Goal: Task Accomplishment & Management: Manage account settings

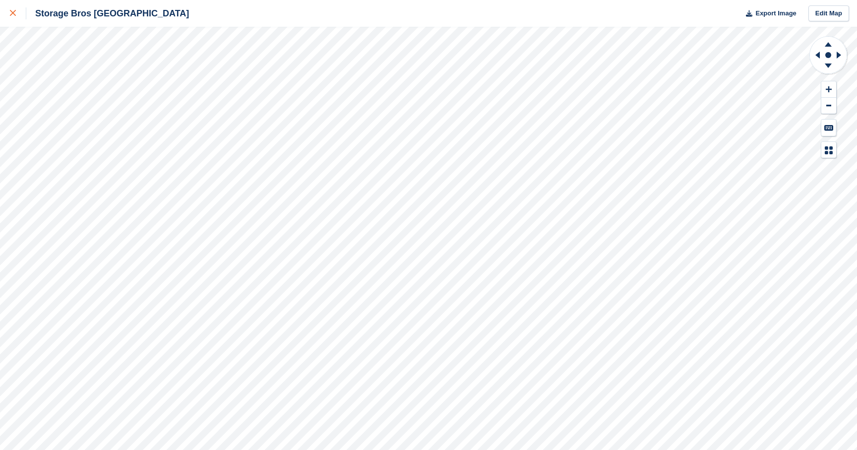
click at [9, 10] on link at bounding box center [13, 13] width 26 height 27
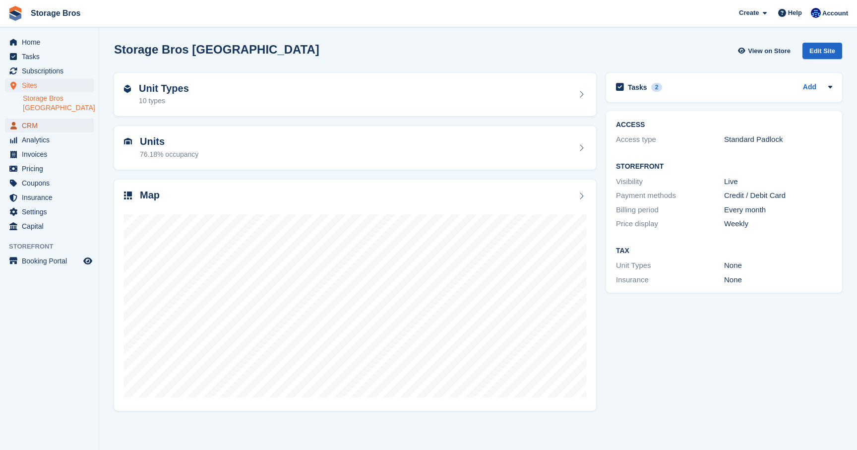
click at [38, 122] on span "CRM" at bounding box center [51, 125] width 59 height 14
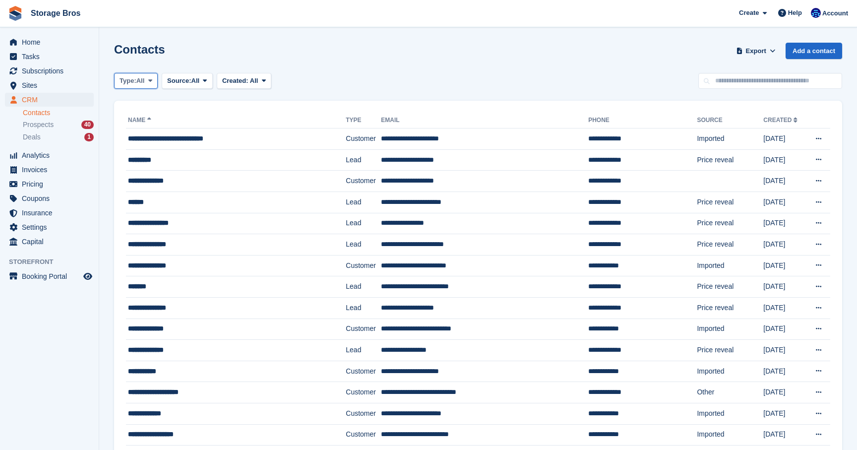
click at [148, 74] on button "Type: All" at bounding box center [136, 81] width 44 height 16
click at [157, 138] on link "Customer" at bounding box center [161, 140] width 86 height 18
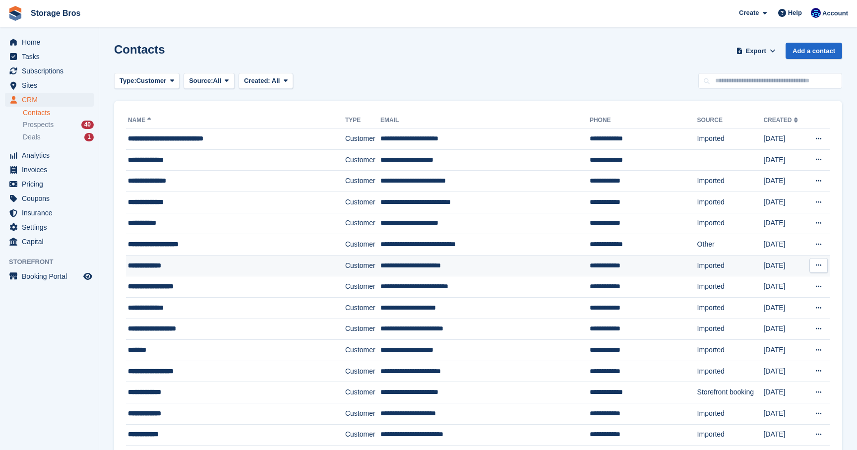
scroll to position [15, 0]
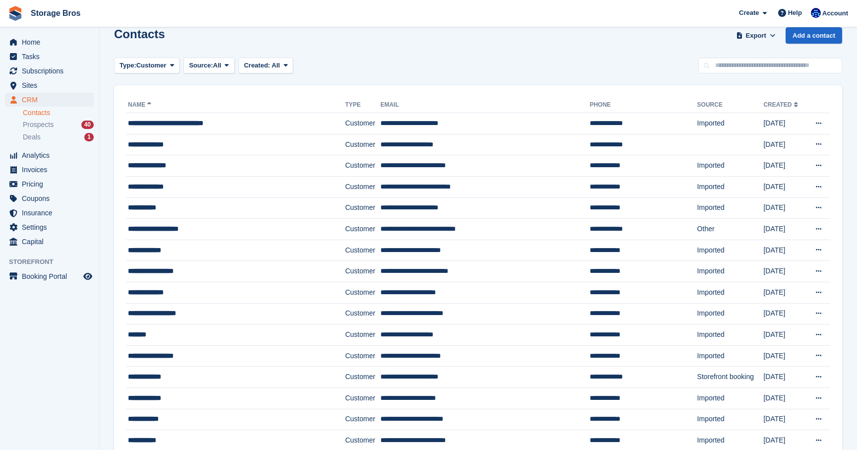
click at [148, 101] on link "Name" at bounding box center [140, 104] width 25 height 7
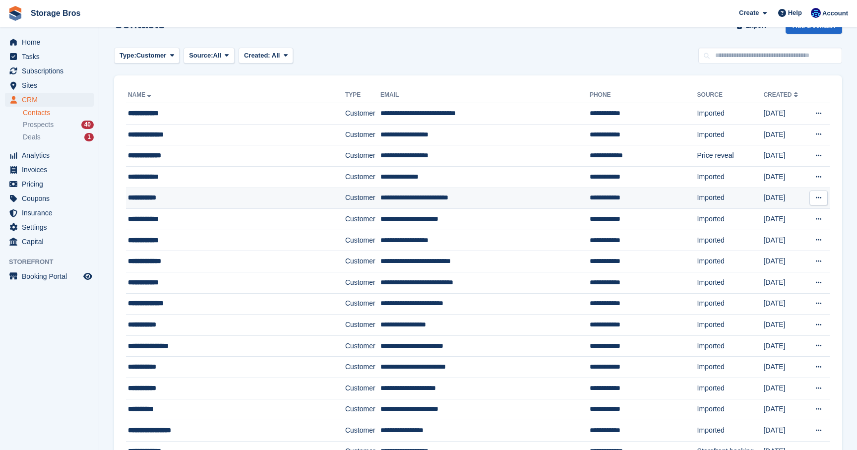
scroll to position [28, 0]
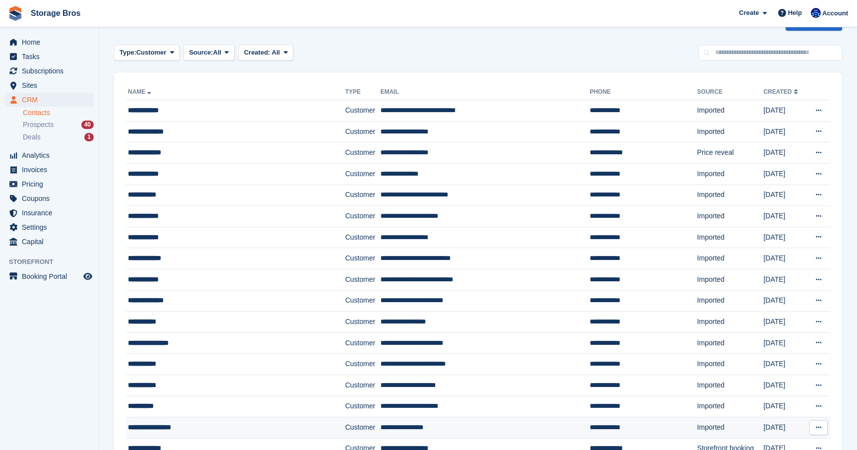
click at [168, 424] on div "**********" at bounding box center [220, 427] width 185 height 10
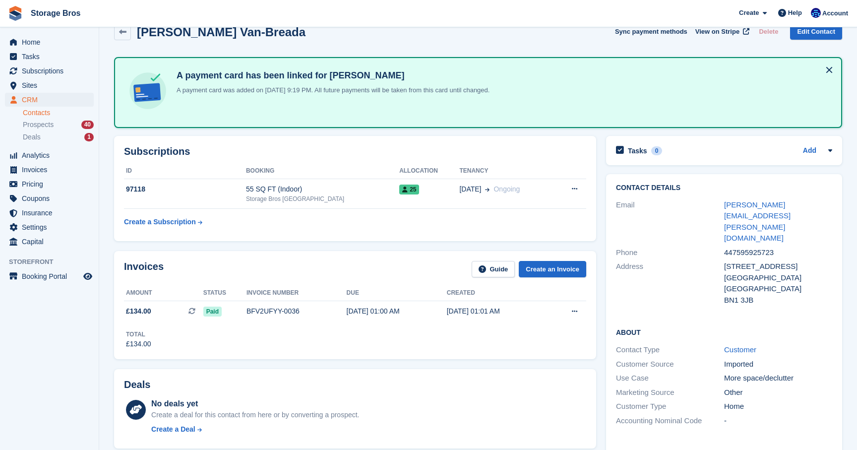
scroll to position [32, 0]
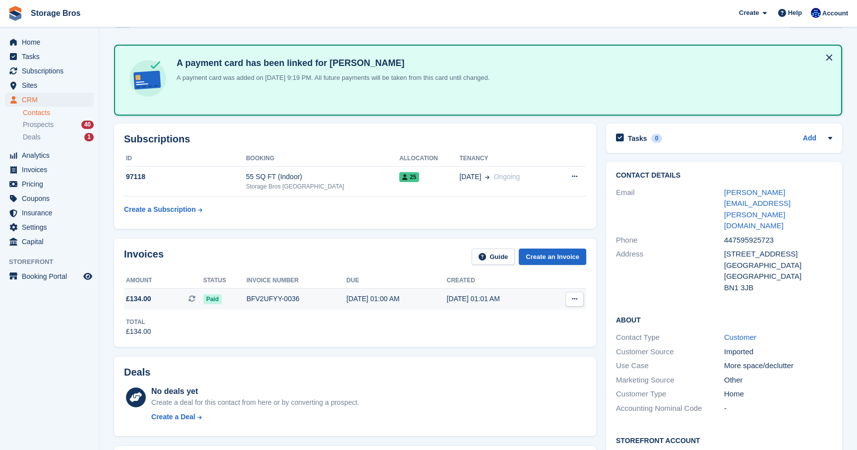
click at [233, 296] on div "Paid" at bounding box center [224, 298] width 43 height 10
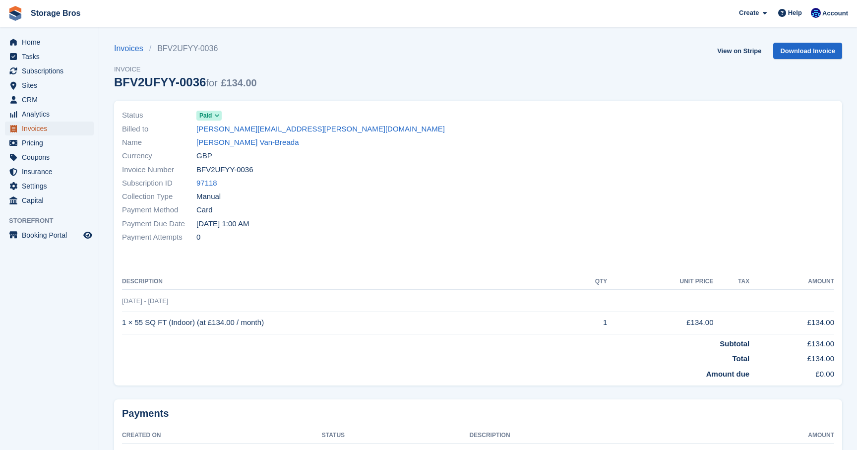
click at [33, 132] on span "Invoices" at bounding box center [51, 128] width 59 height 14
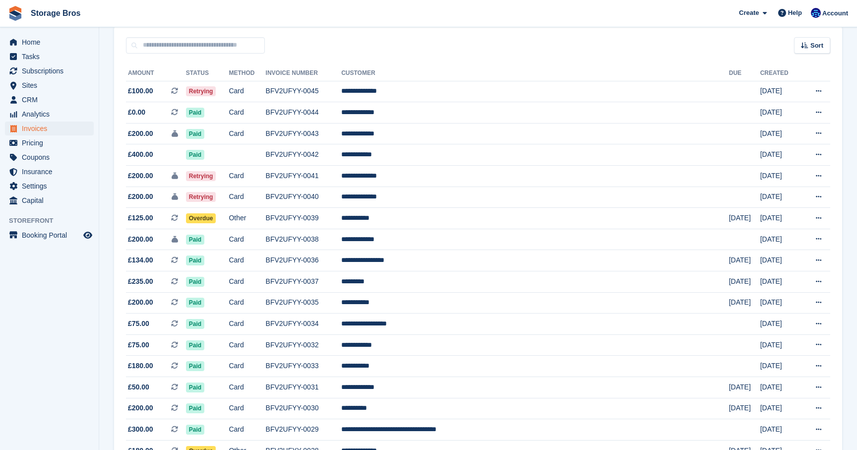
scroll to position [84, 0]
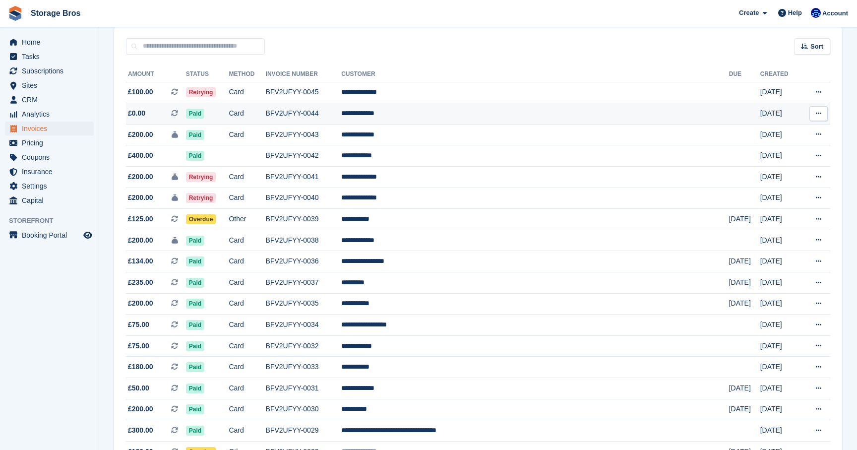
click at [229, 119] on td "Paid" at bounding box center [207, 113] width 43 height 21
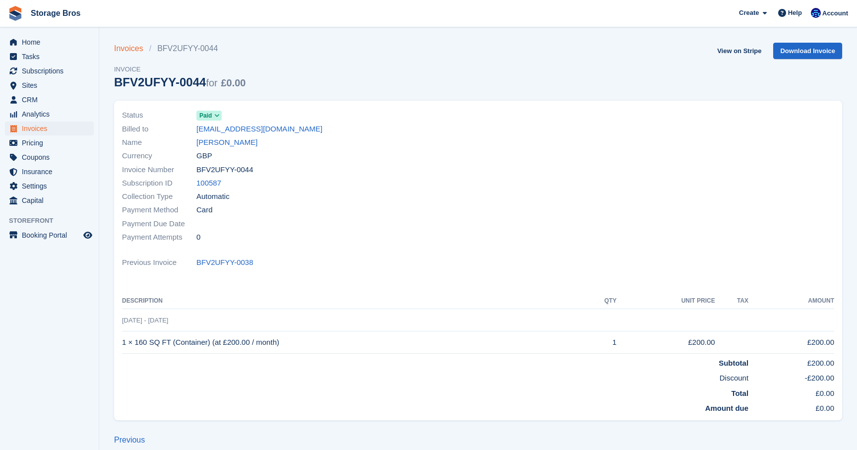
click at [140, 49] on link "Invoices" at bounding box center [131, 49] width 35 height 12
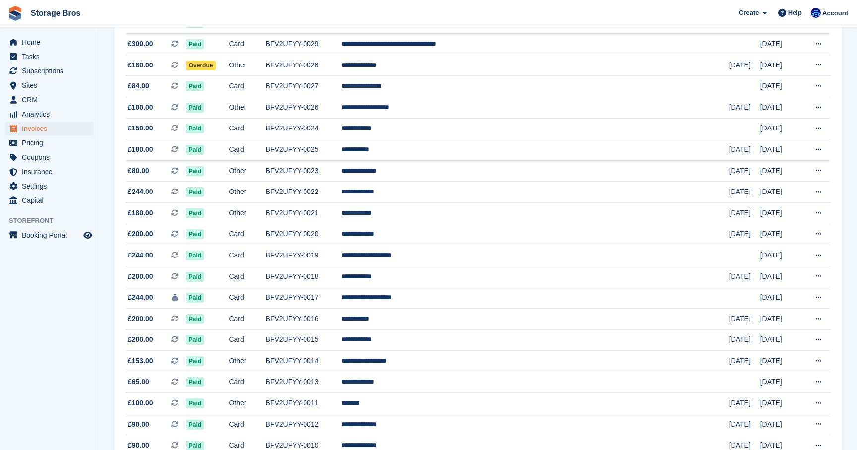
scroll to position [716, 0]
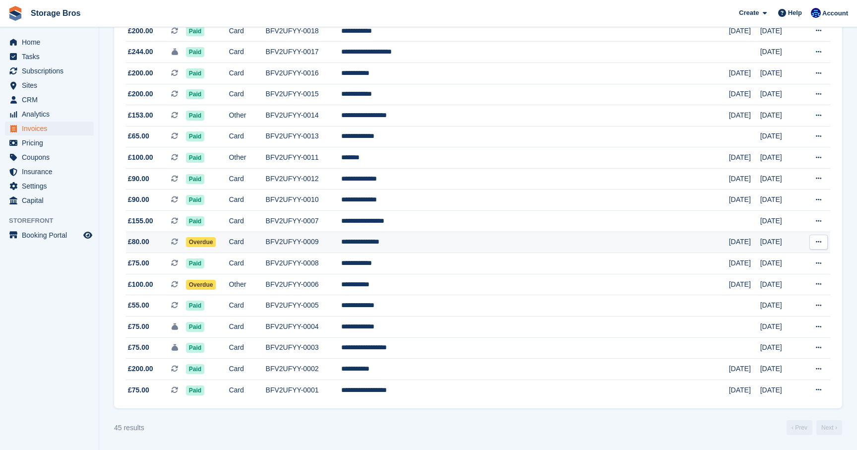
click at [454, 241] on td "**********" at bounding box center [535, 242] width 388 height 21
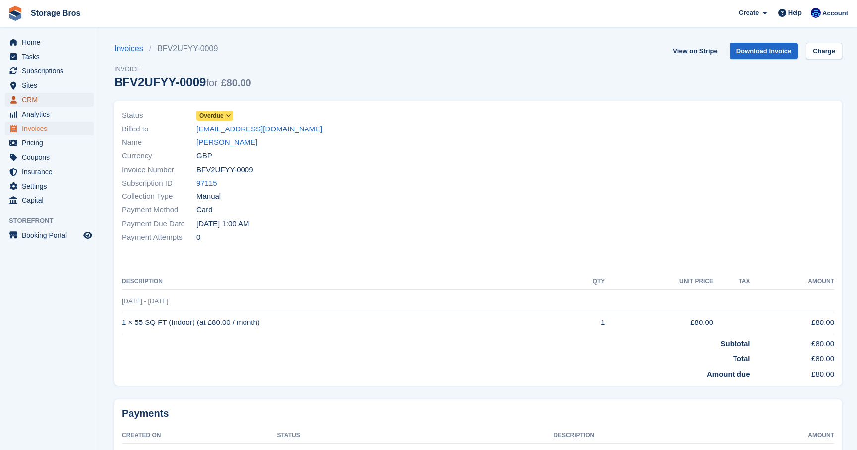
click at [26, 101] on span "CRM" at bounding box center [51, 100] width 59 height 14
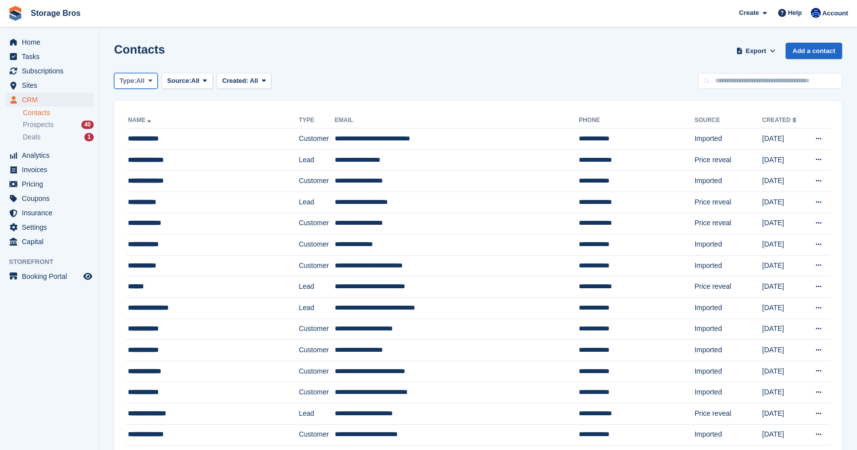
click at [151, 84] on button "Type: All" at bounding box center [136, 81] width 44 height 16
click at [150, 136] on link "Customer" at bounding box center [161, 140] width 86 height 18
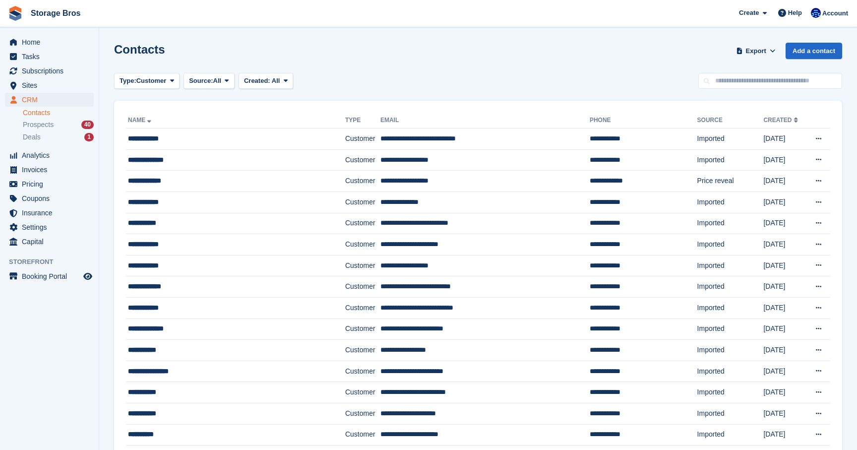
click at [138, 118] on link "Name" at bounding box center [140, 120] width 25 height 7
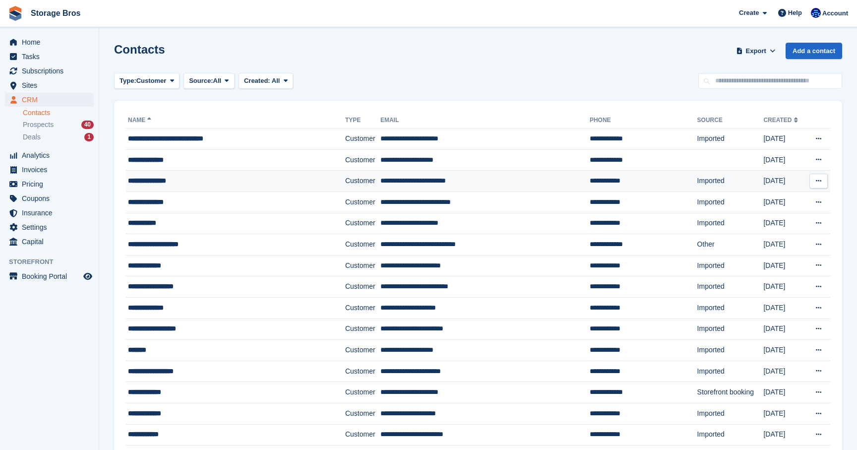
click at [153, 185] on div "**********" at bounding box center [220, 180] width 185 height 10
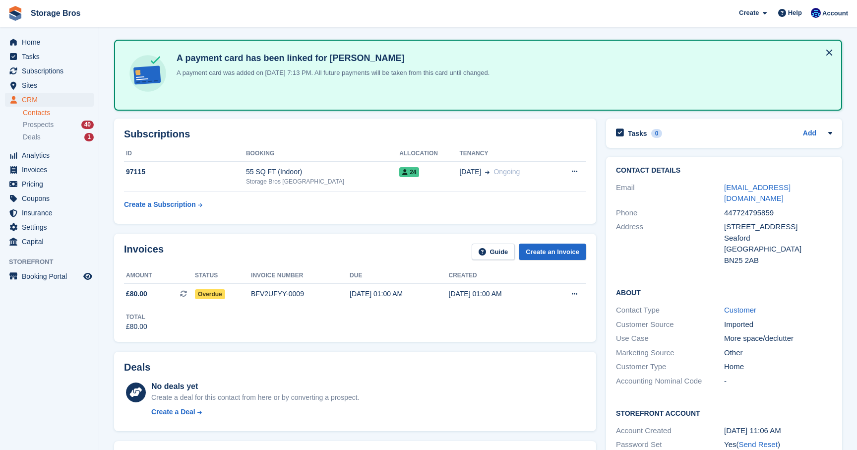
scroll to position [64, 0]
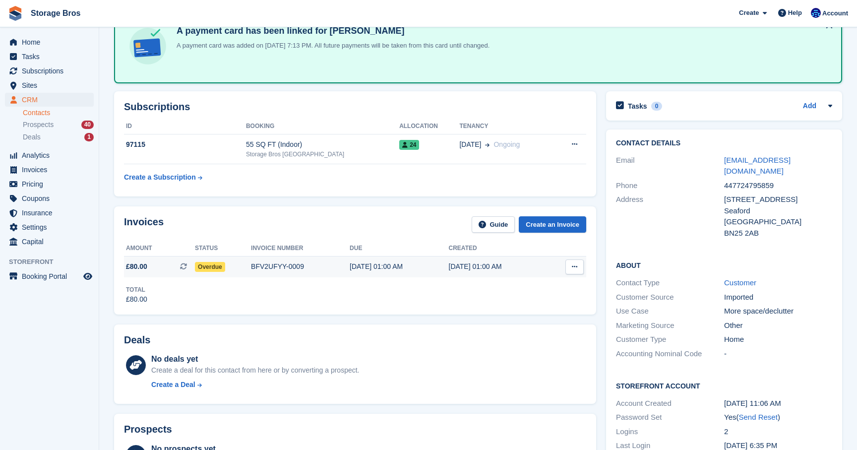
click at [267, 265] on div "BFV2UFYY-0009" at bounding box center [300, 266] width 99 height 10
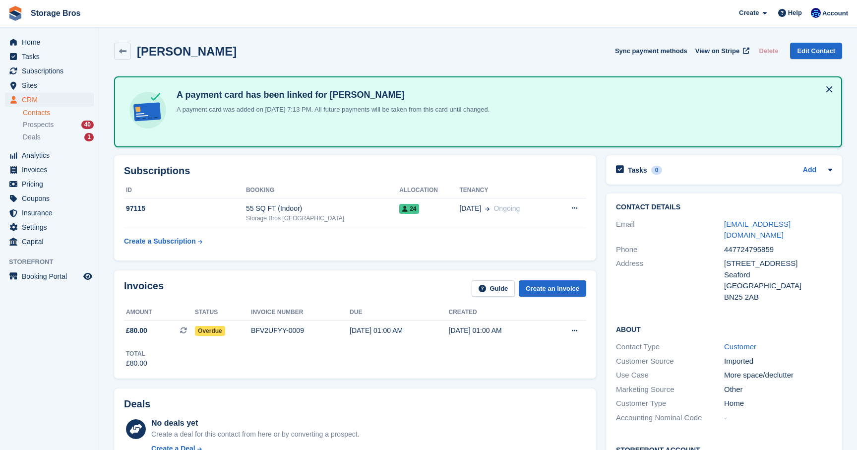
scroll to position [64, 0]
